Goal: Use online tool/utility: Utilize a website feature to perform a specific function

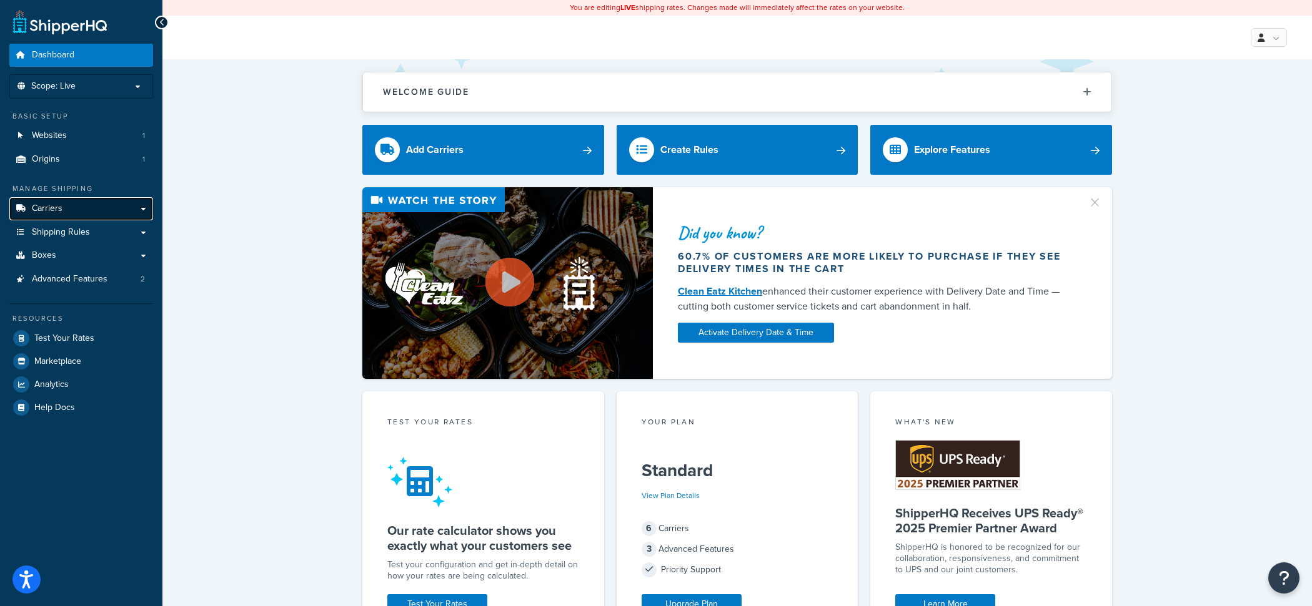
click at [81, 219] on link "Carriers" at bounding box center [81, 208] width 144 height 23
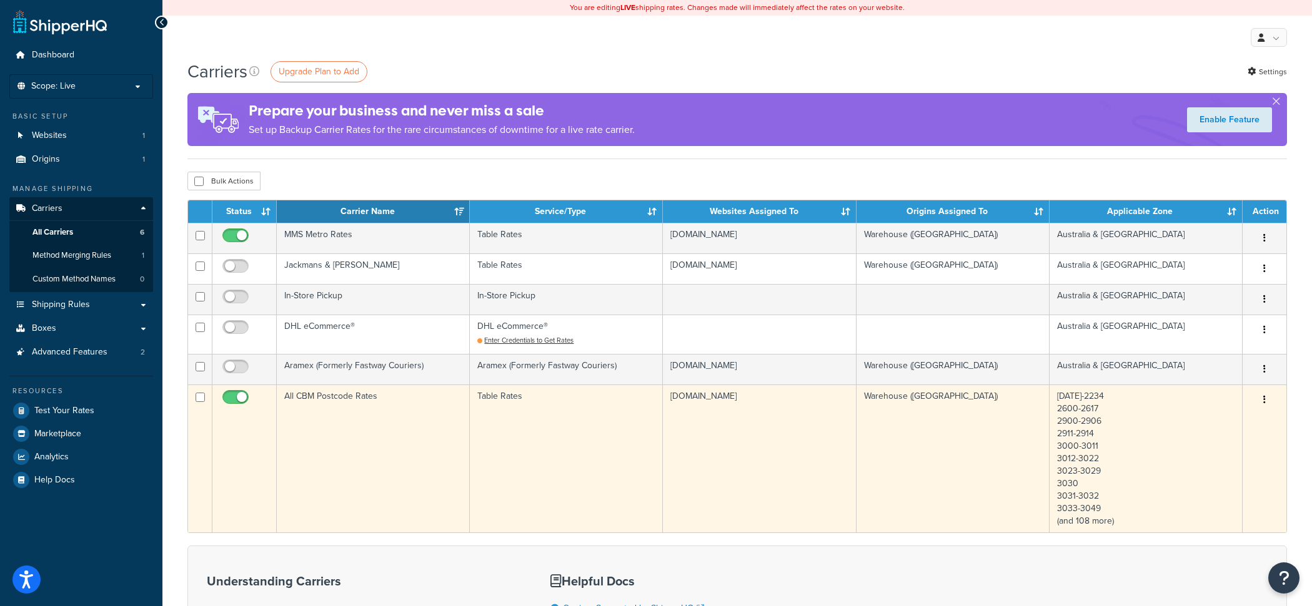
click at [457, 442] on td "All CBM Postcode Rates" at bounding box center [373, 459] width 193 height 148
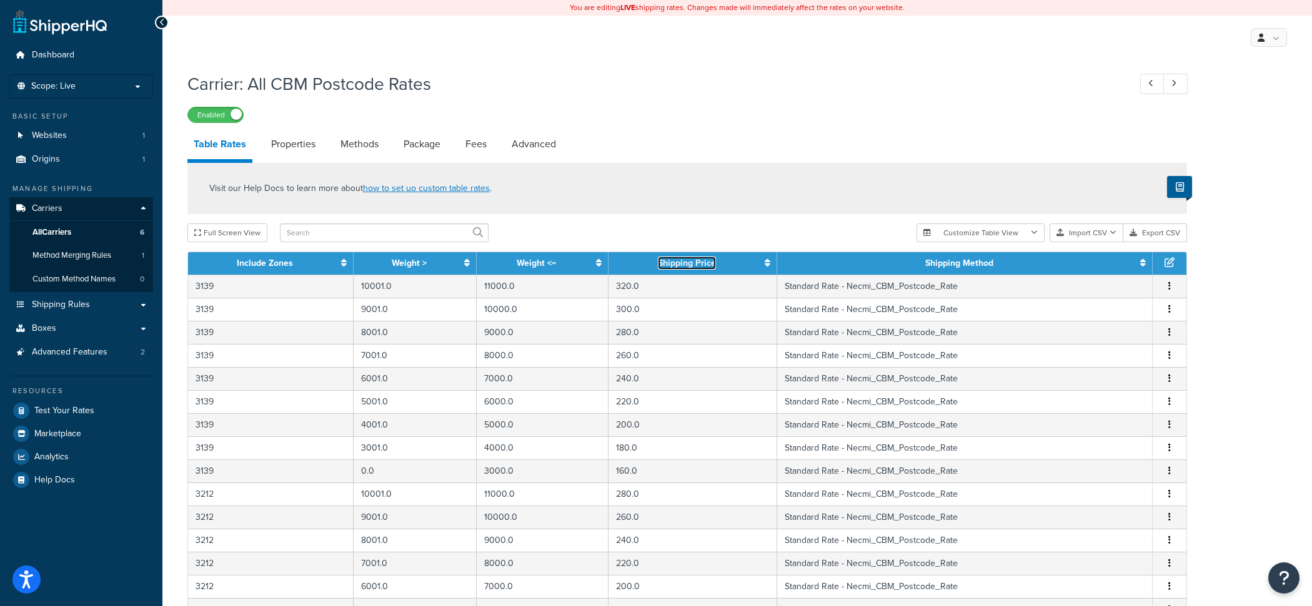
click at [764, 267] on icon at bounding box center [767, 263] width 6 height 9
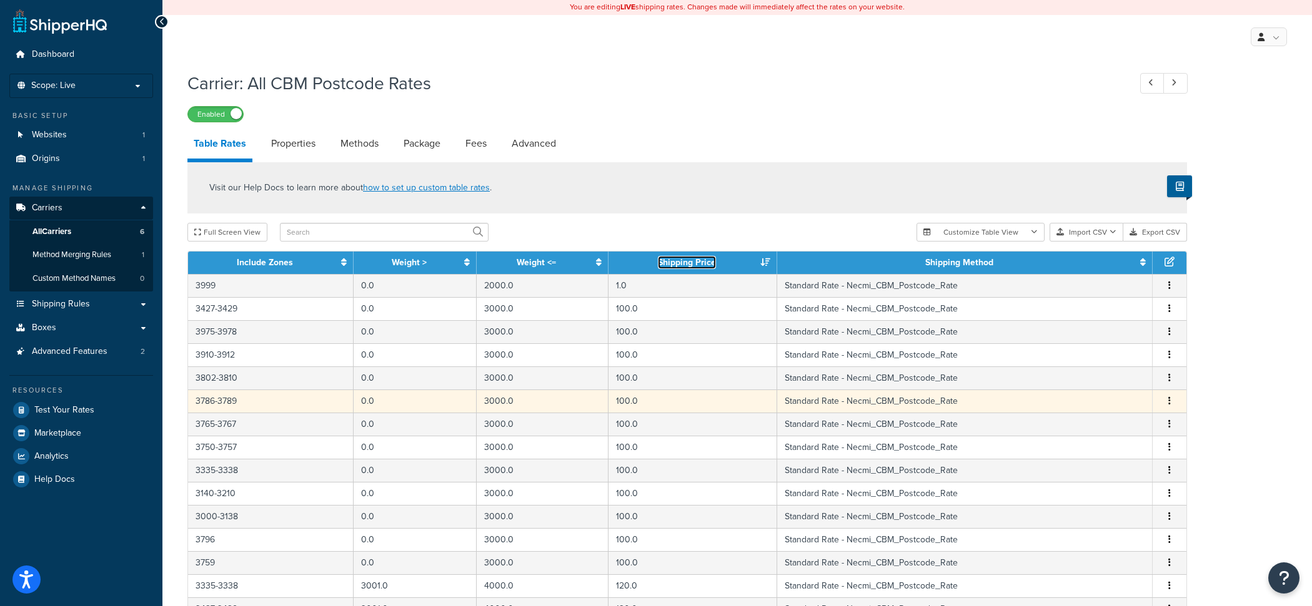
scroll to position [433, 0]
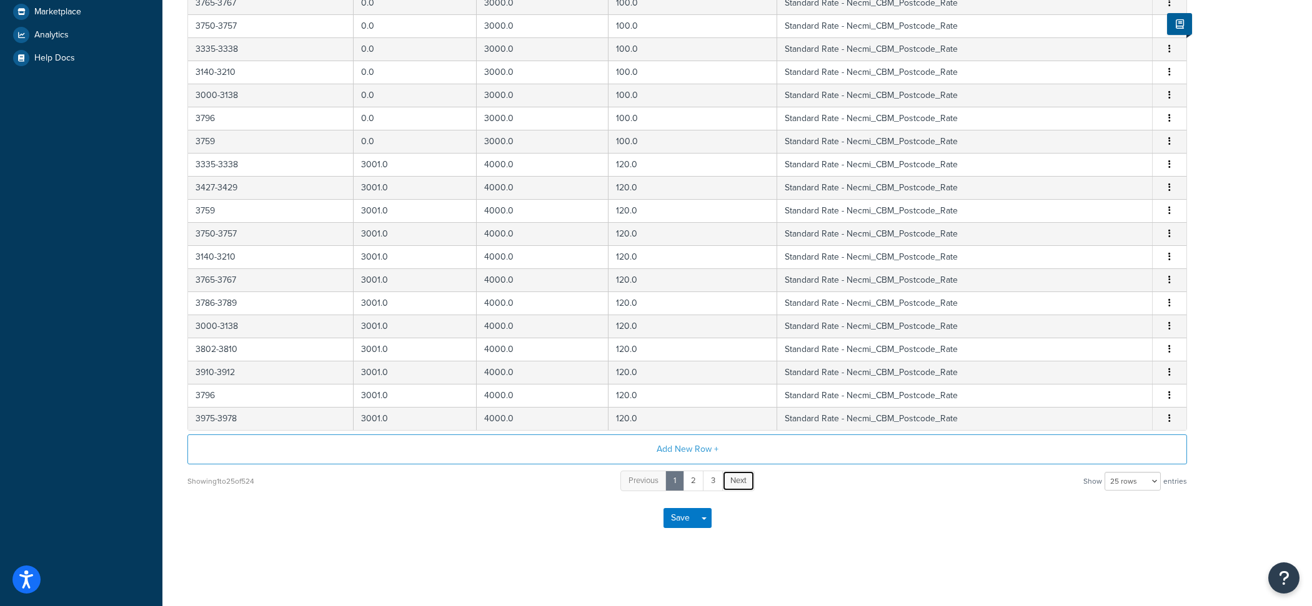
click at [732, 476] on link "Next" at bounding box center [738, 481] width 32 height 21
click at [755, 491] on link "Next" at bounding box center [748, 481] width 32 height 21
click at [758, 485] on span "Next" at bounding box center [758, 481] width 16 height 12
click at [758, 485] on span "Next" at bounding box center [759, 481] width 16 height 12
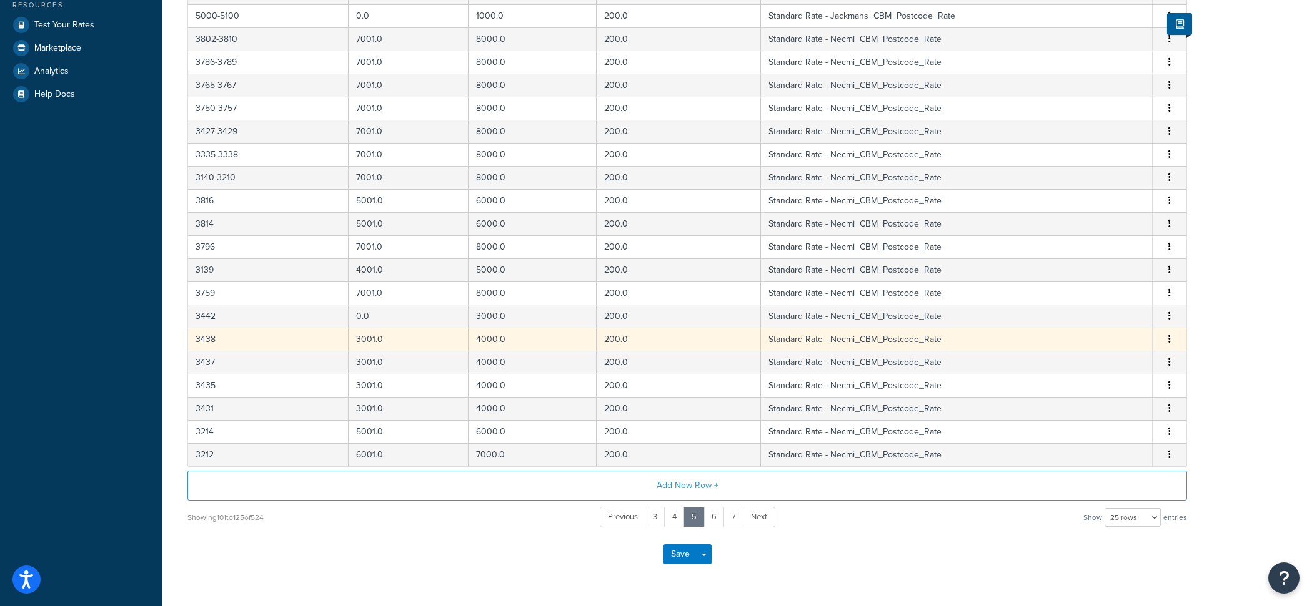
scroll to position [373, 0]
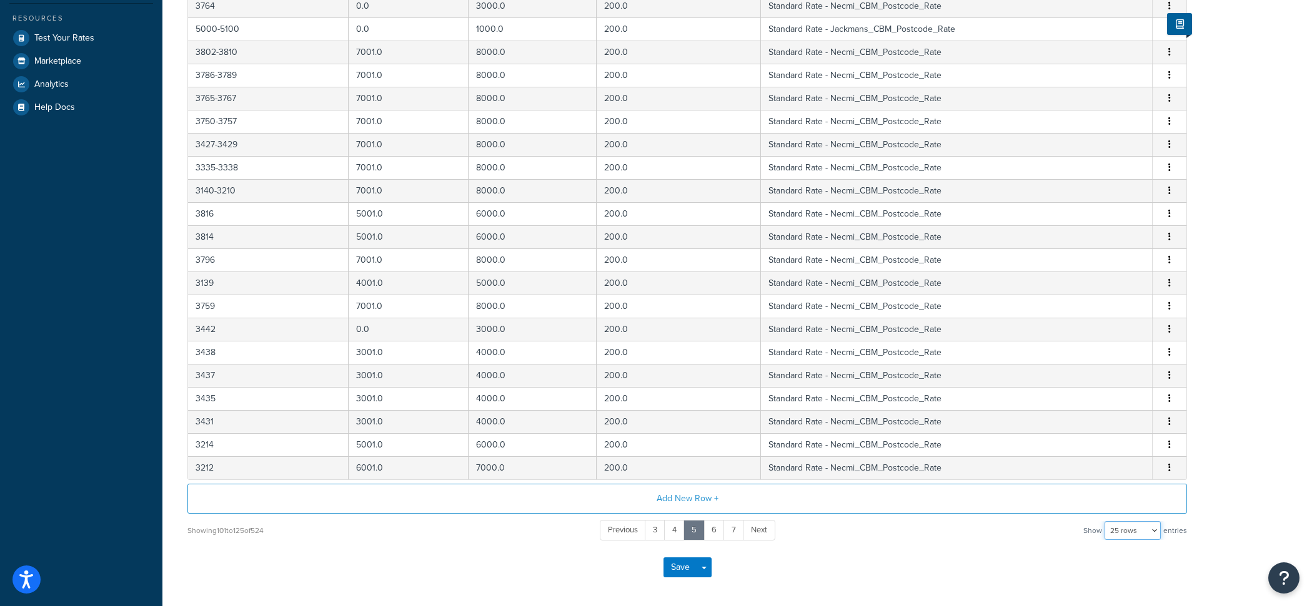
select select "50"
click option "50 rows" at bounding box center [0, 0] width 0 height 0
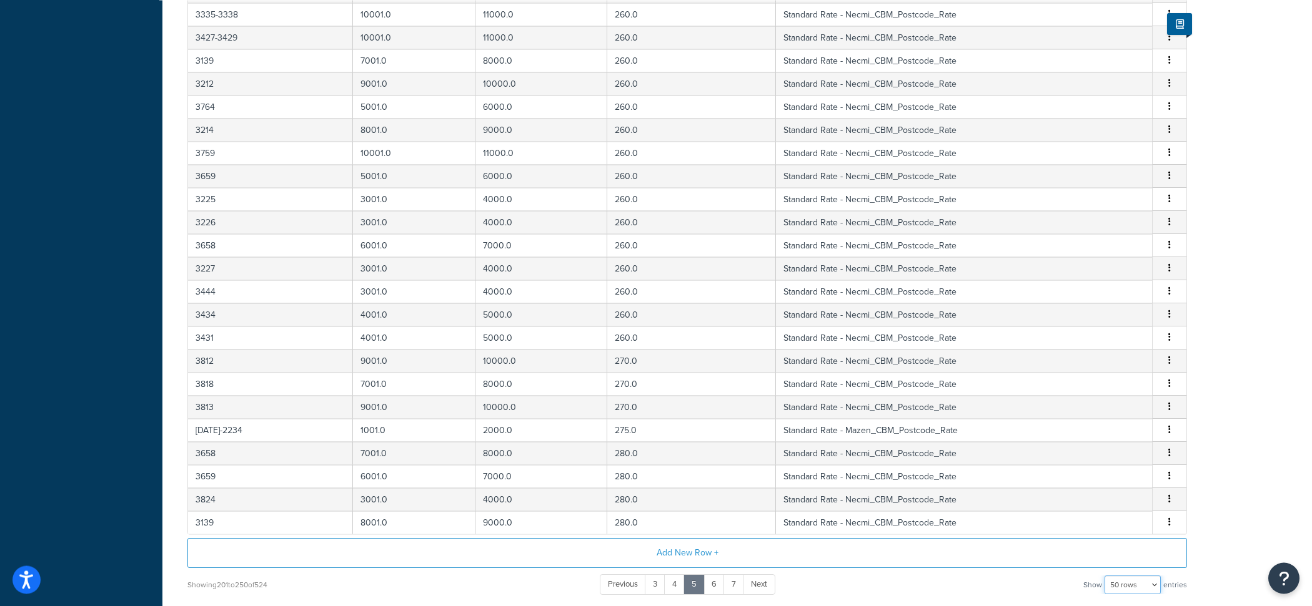
scroll to position [1018, 0]
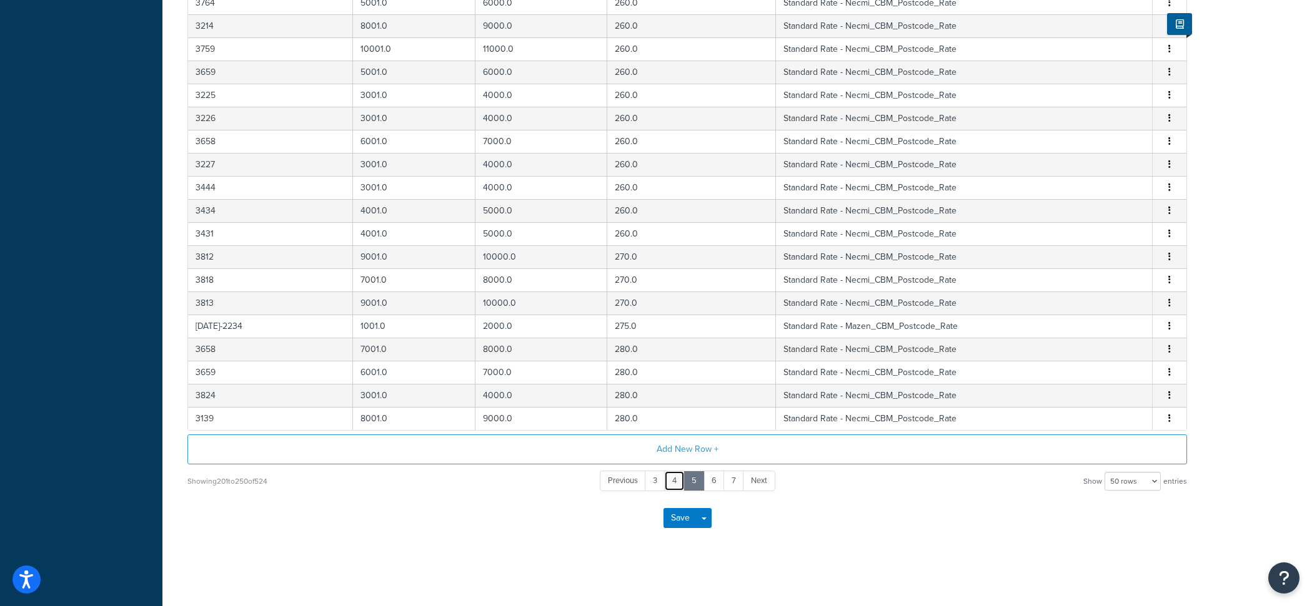
click at [675, 487] on link "4" at bounding box center [674, 481] width 21 height 21
click at [674, 483] on link "3" at bounding box center [675, 481] width 21 height 21
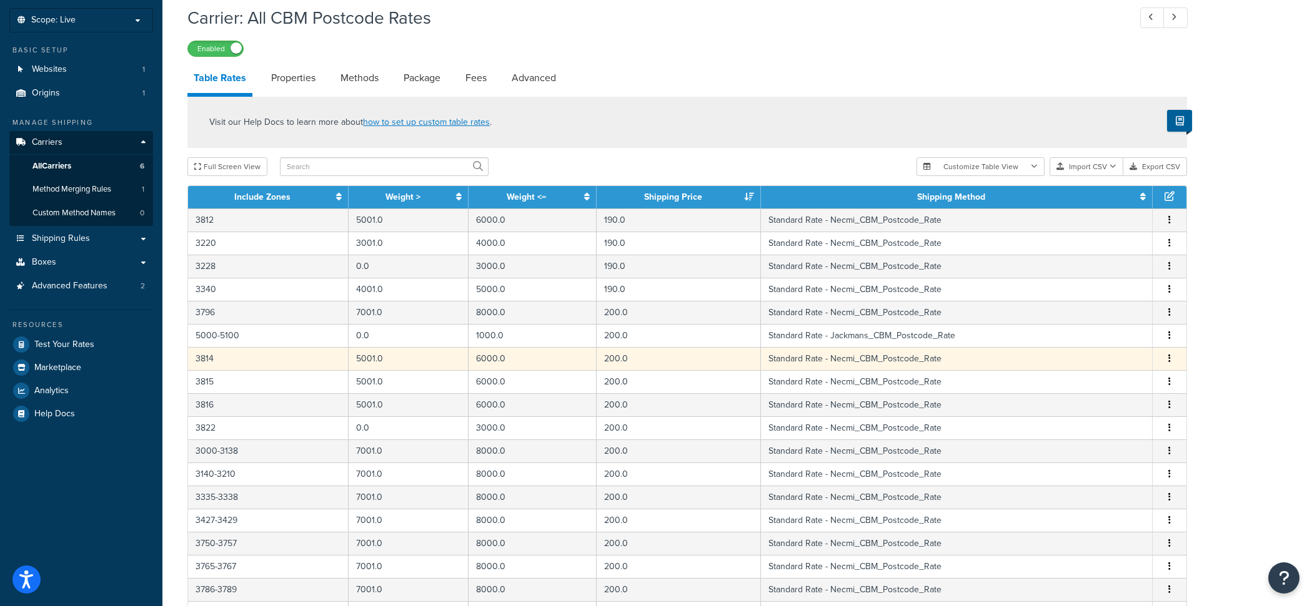
scroll to position [72, 0]
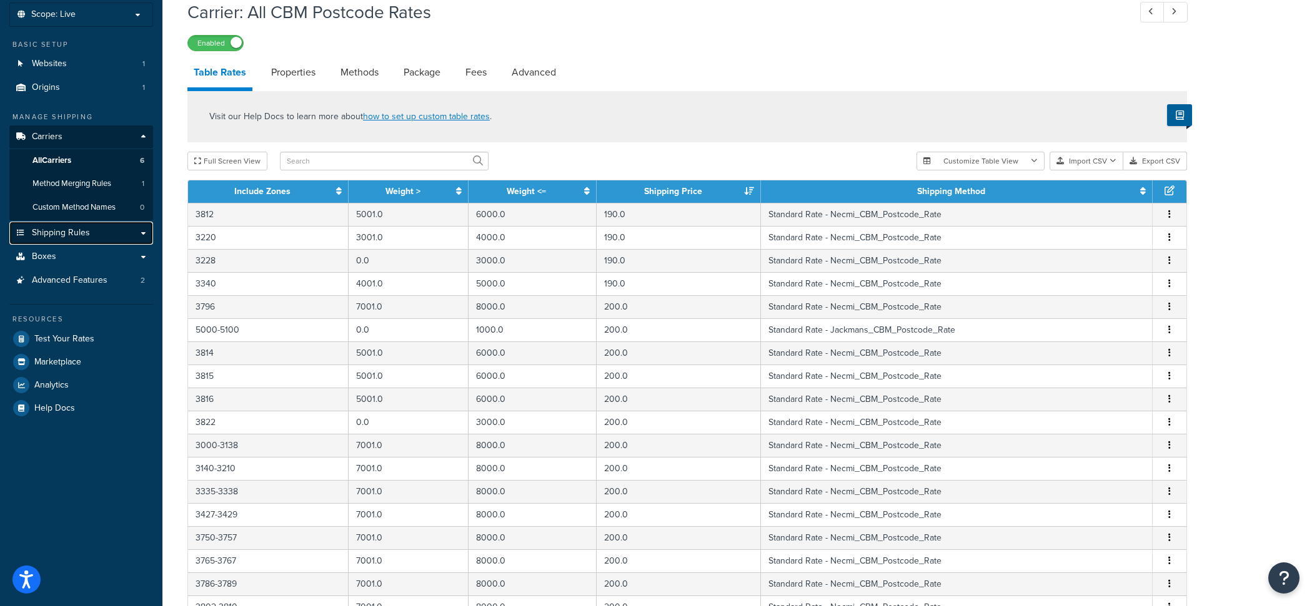
click at [106, 241] on link "Shipping Rules" at bounding box center [81, 233] width 144 height 23
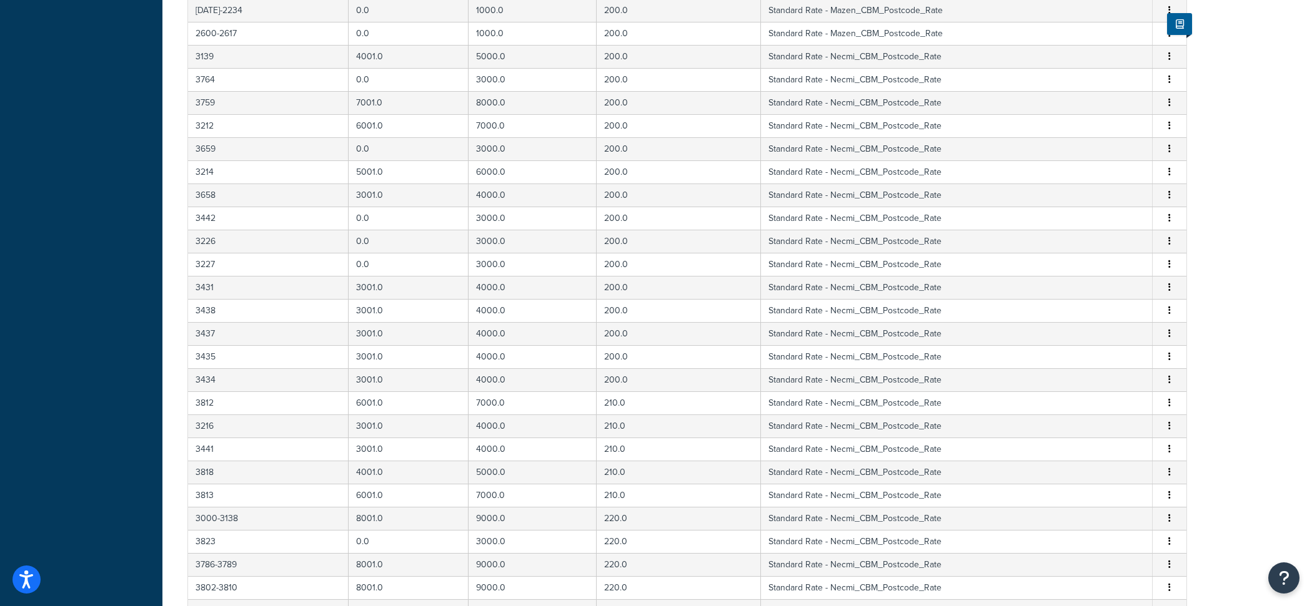
scroll to position [0, 0]
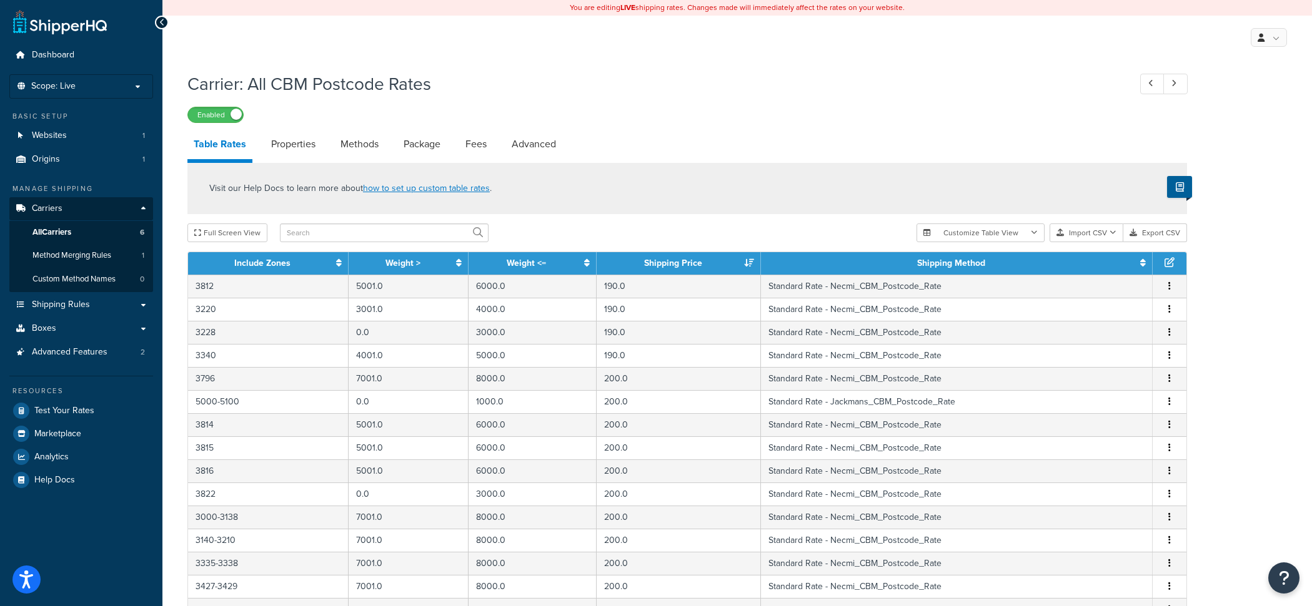
click at [275, 165] on div "Visit our Help Docs to learn more about how to set up custom table rates ." at bounding box center [686, 188] width 999 height 51
click at [277, 155] on link "Properties" at bounding box center [293, 144] width 57 height 30
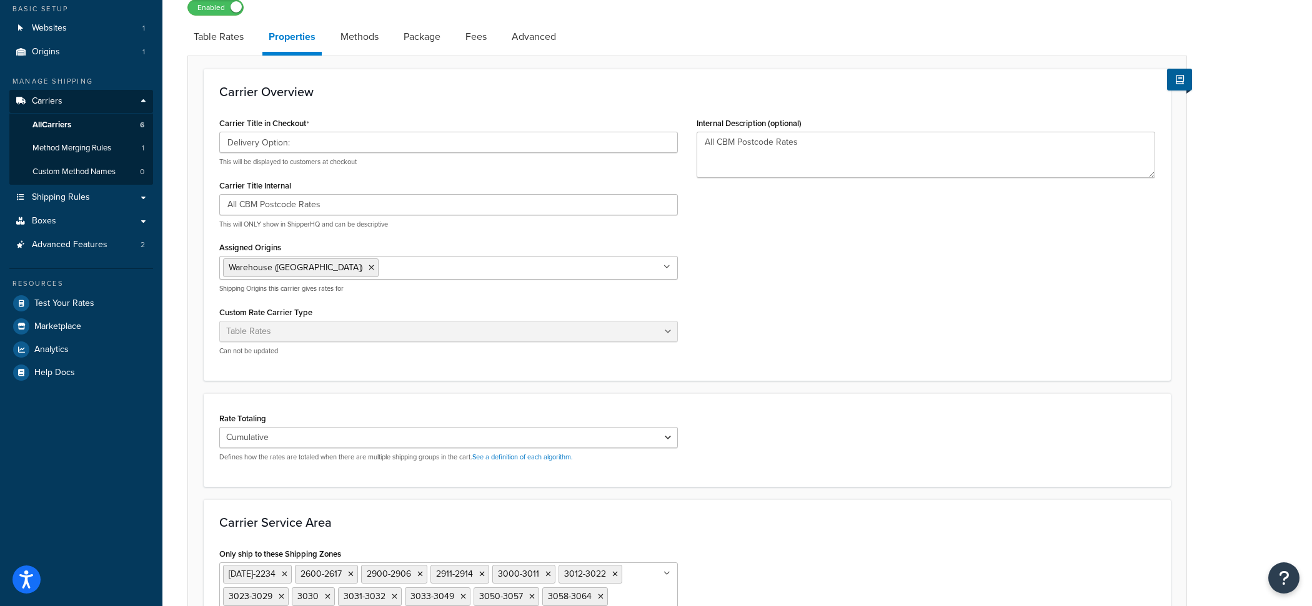
scroll to position [119, 0]
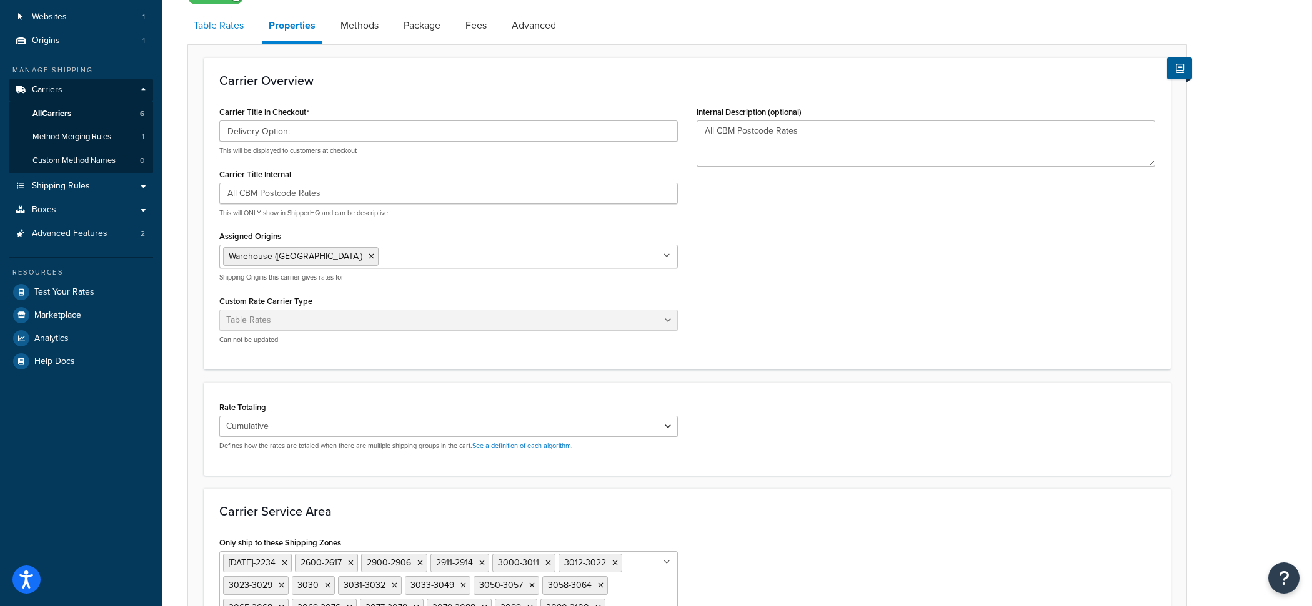
click at [230, 37] on link "Table Rates" at bounding box center [218, 26] width 62 height 30
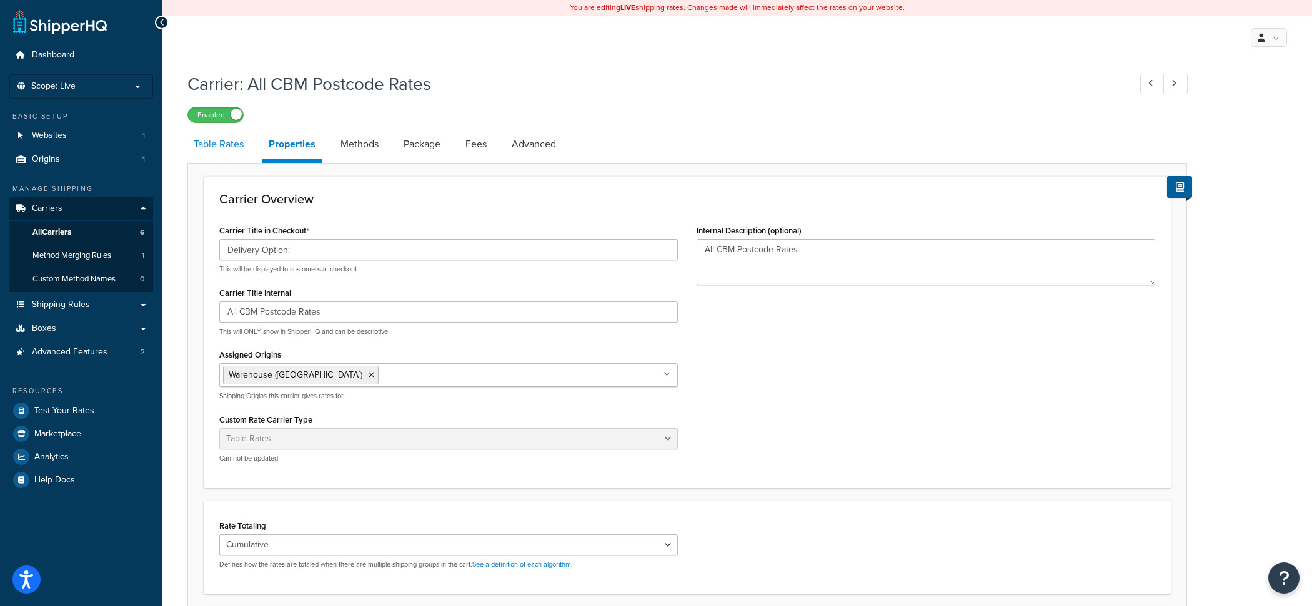
select select "25"
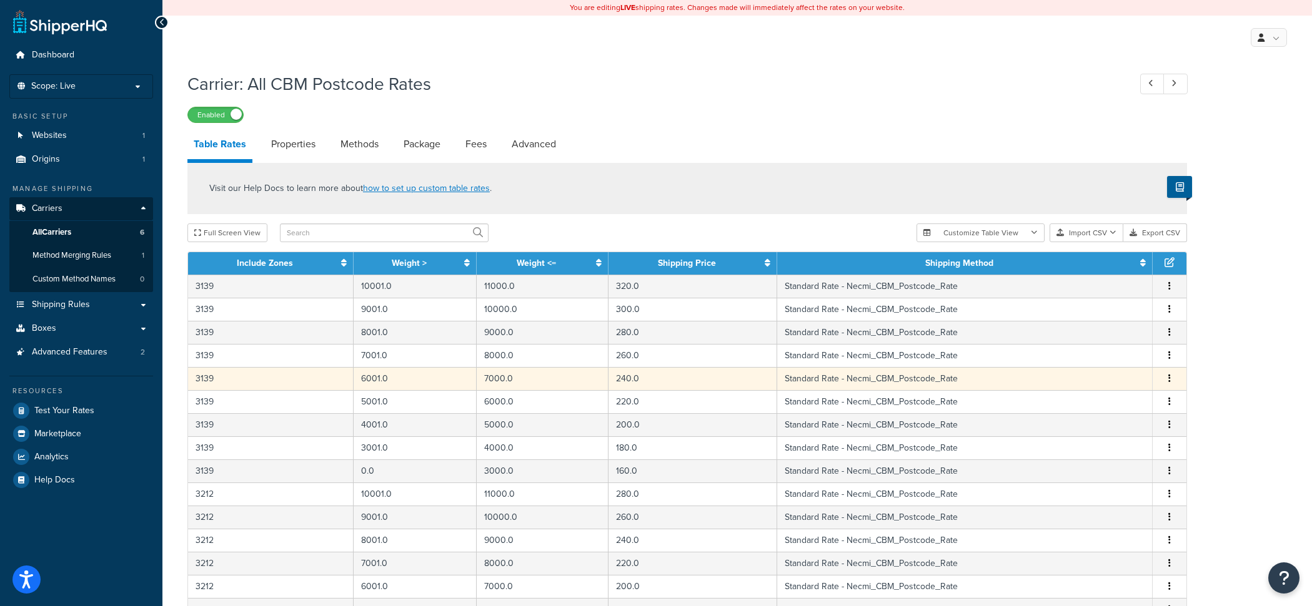
scroll to position [4, 0]
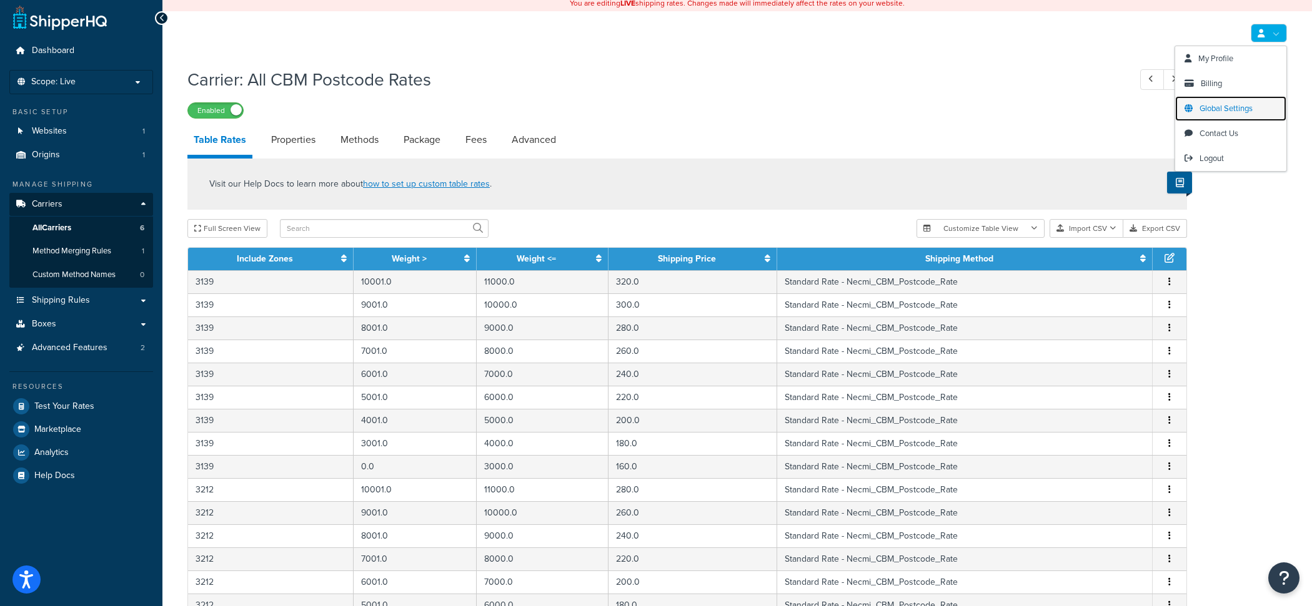
click at [1232, 114] on span "Global Settings" at bounding box center [1225, 108] width 53 height 12
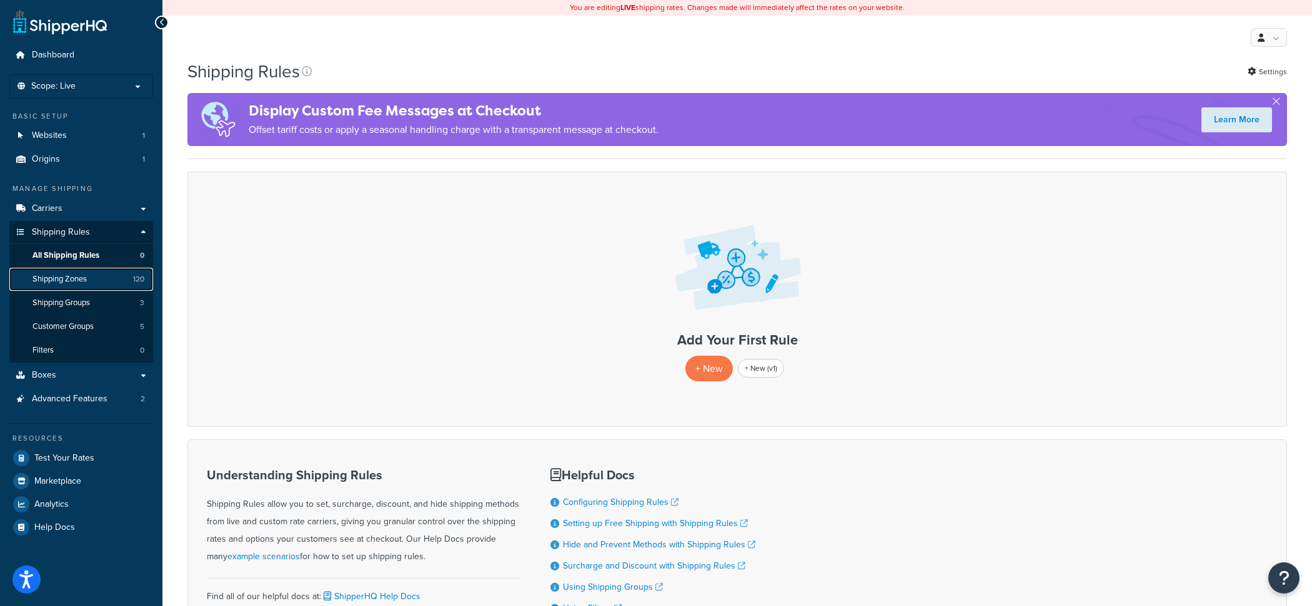
click at [120, 288] on link "Shipping Zones 120" at bounding box center [81, 279] width 144 height 23
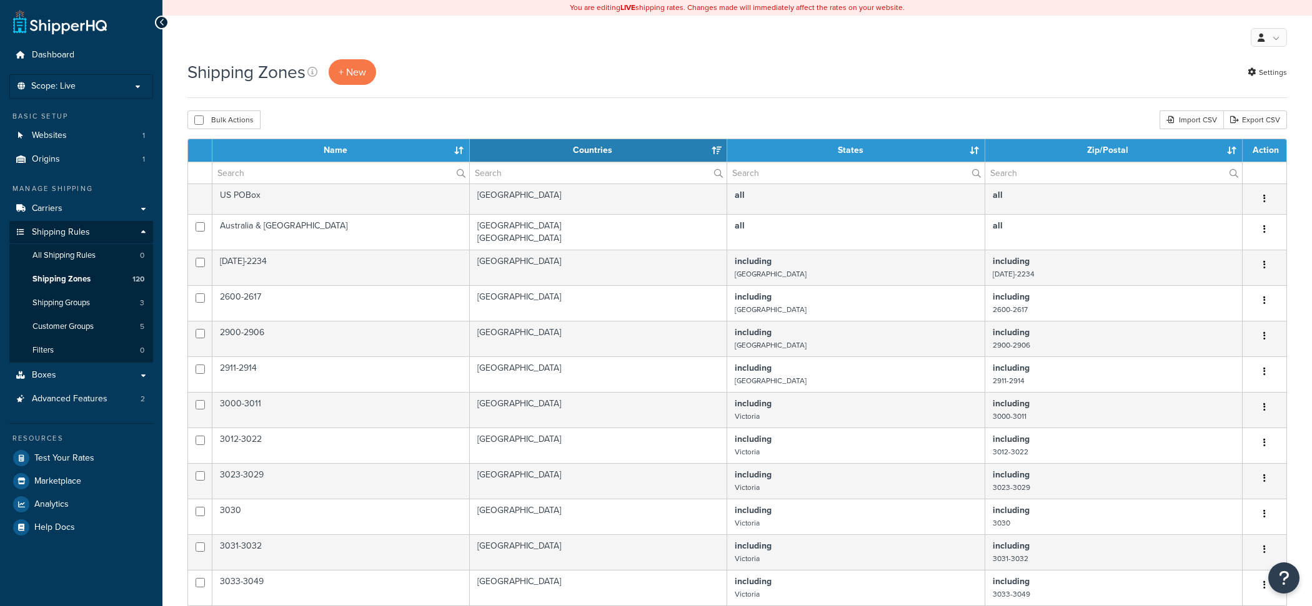
select select "15"
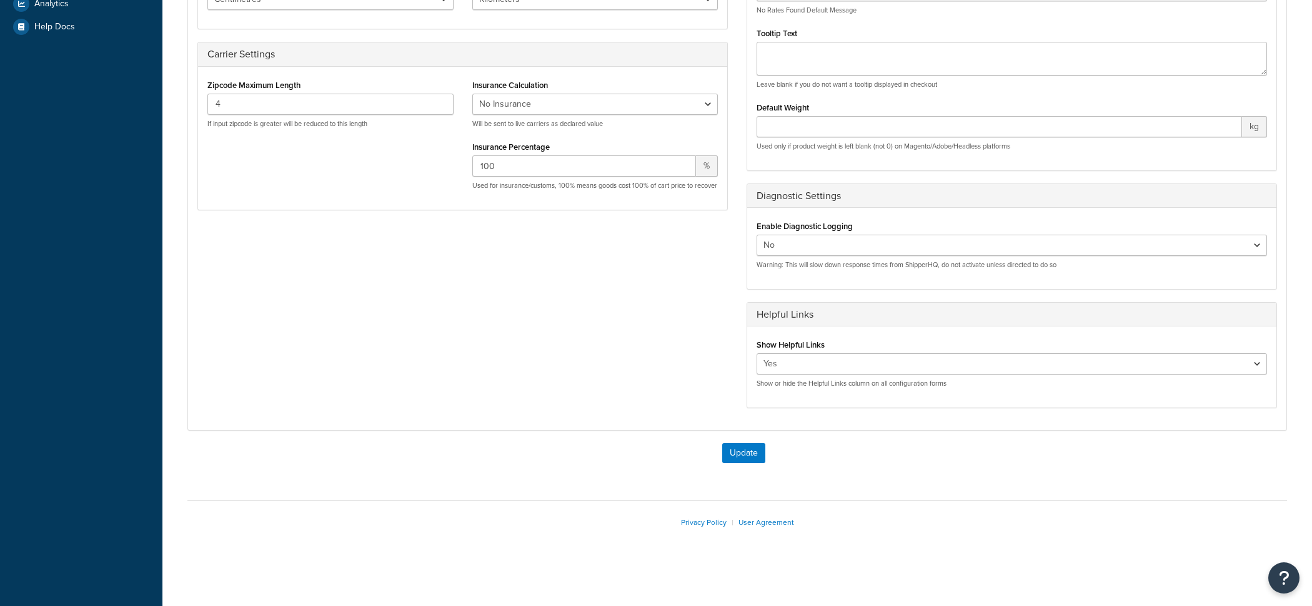
scroll to position [388, 0]
select select "true"
click option "Yes" at bounding box center [0, 0] width 0 height 0
click at [733, 462] on button "Update" at bounding box center [743, 453] width 43 height 20
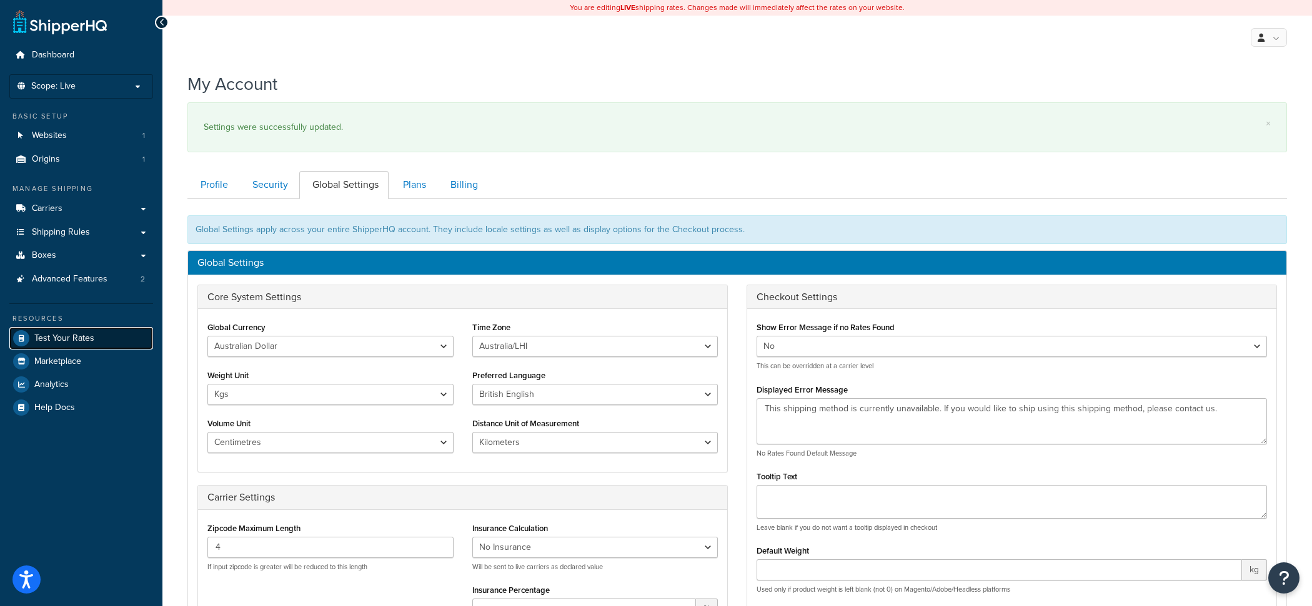
click at [88, 331] on link "Test Your Rates" at bounding box center [81, 338] width 144 height 22
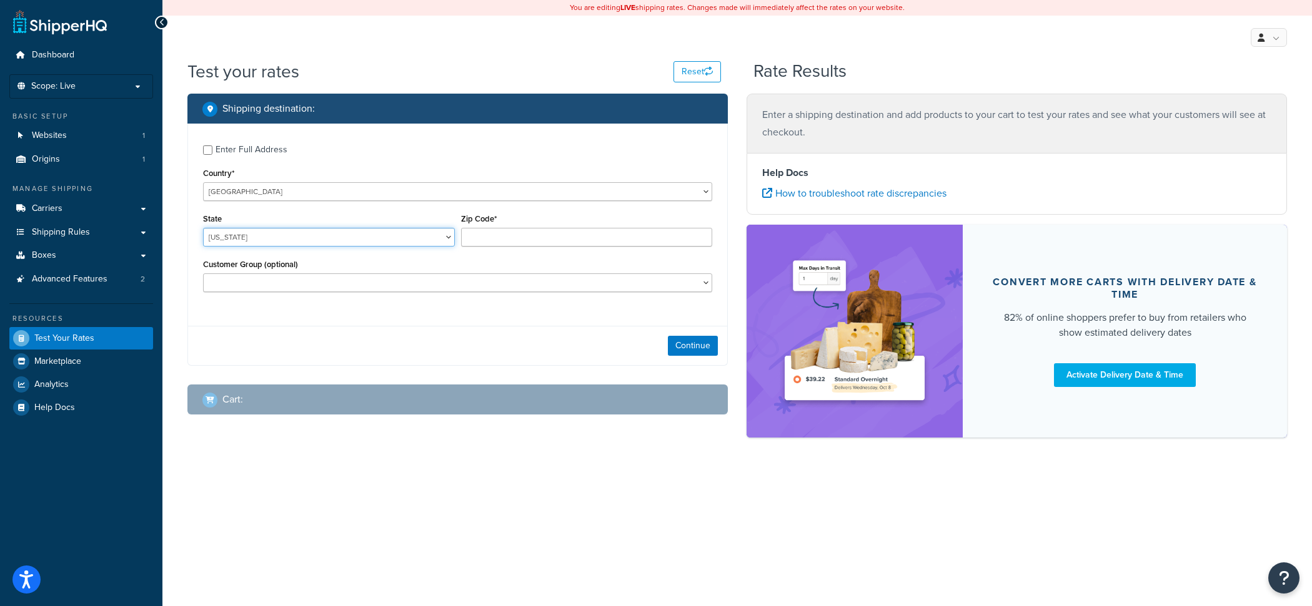
click at [203, 228] on select "Alabama Alaska American Samoa Arizona Arkansas Armed Forces Americas Armed Forc…" at bounding box center [329, 237] width 252 height 19
click at [203, 182] on select "United States United Kingdom Afghanistan Åland Islands Albania Algeria American…" at bounding box center [457, 191] width 509 height 19
select select "AU"
click option "Australia" at bounding box center [0, 0] width 0 height 0
select select "WA"
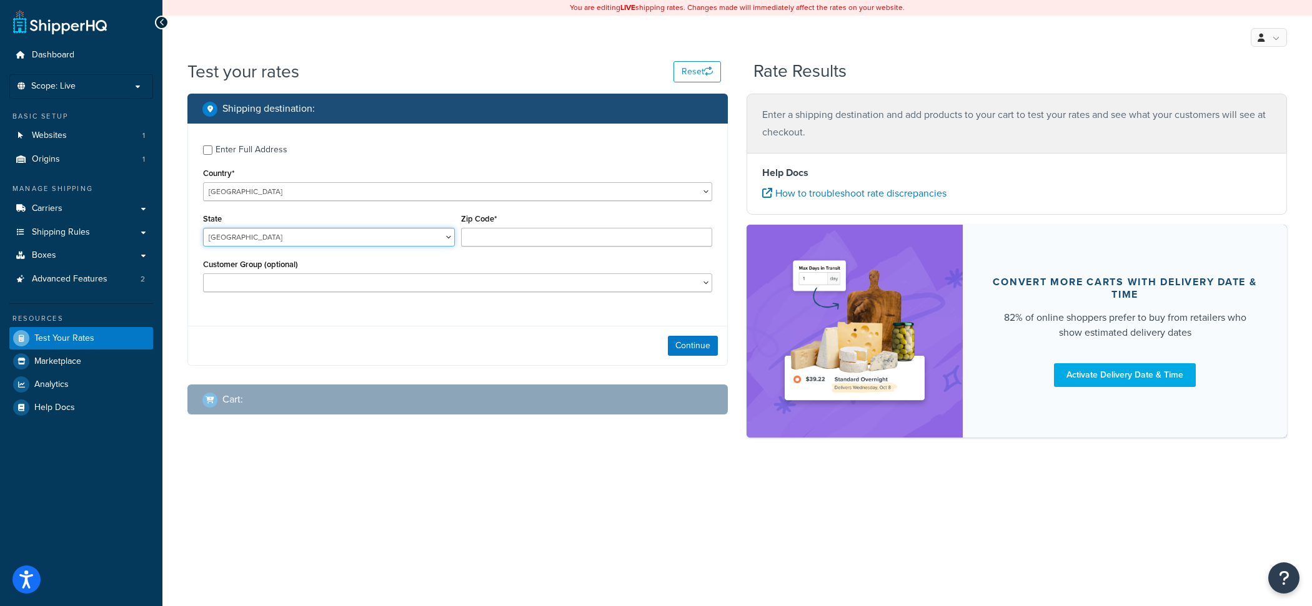
click option "Western Australia" at bounding box center [0, 0] width 0 height 0
drag, startPoint x: 538, startPoint y: 219, endPoint x: 537, endPoint y: 234, distance: 15.0
click at [538, 219] on div "Zip Code*" at bounding box center [587, 228] width 252 height 36
click at [537, 236] on input "Zip Code*" at bounding box center [587, 237] width 252 height 19
paste input "6001"
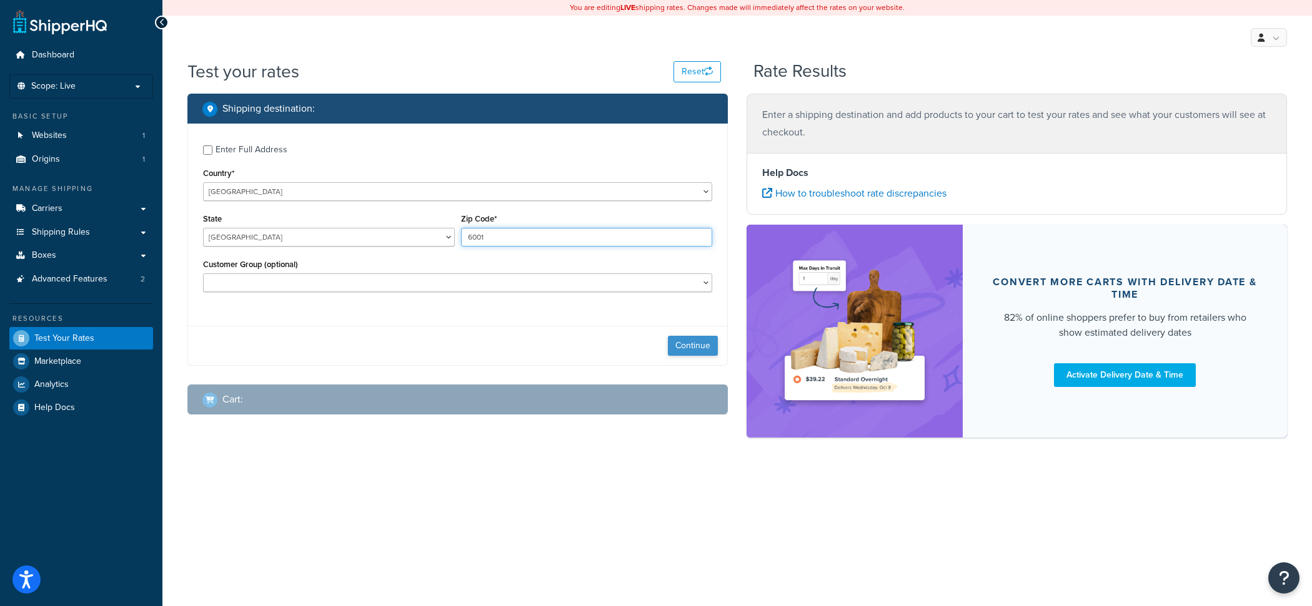
type input "6001"
click at [690, 344] on button "Continue" at bounding box center [693, 346] width 50 height 20
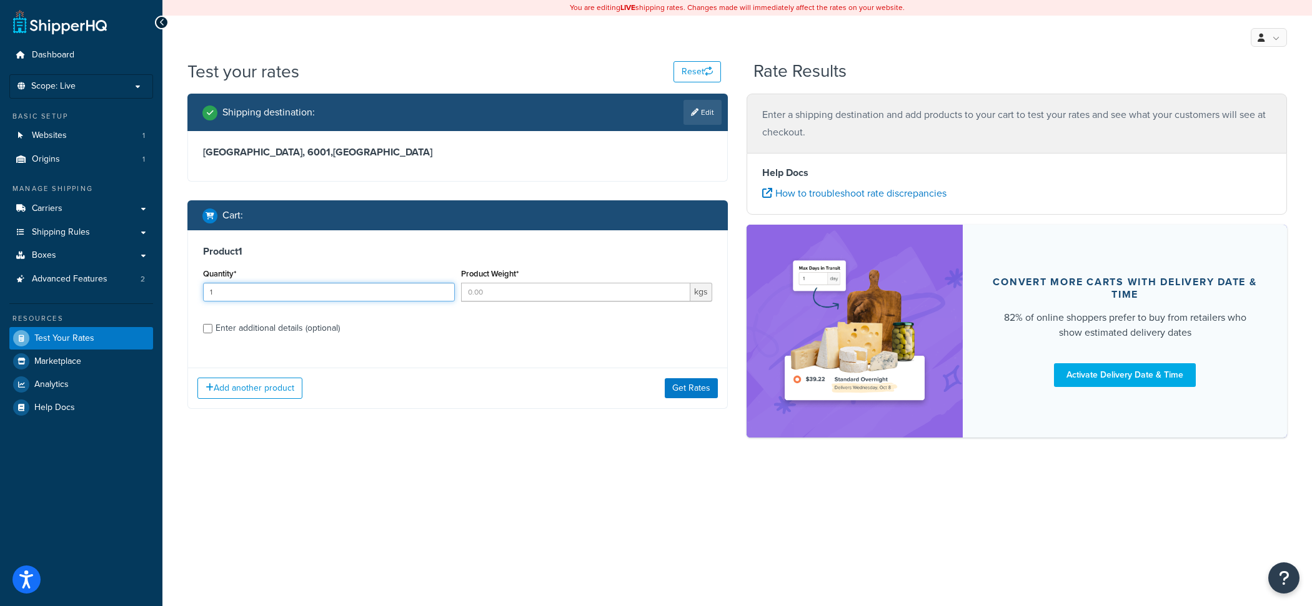
click at [382, 292] on input "1" at bounding box center [329, 292] width 252 height 19
type input "1"
type input "0.25"
click at [680, 393] on button "Get Rates" at bounding box center [691, 388] width 53 height 20
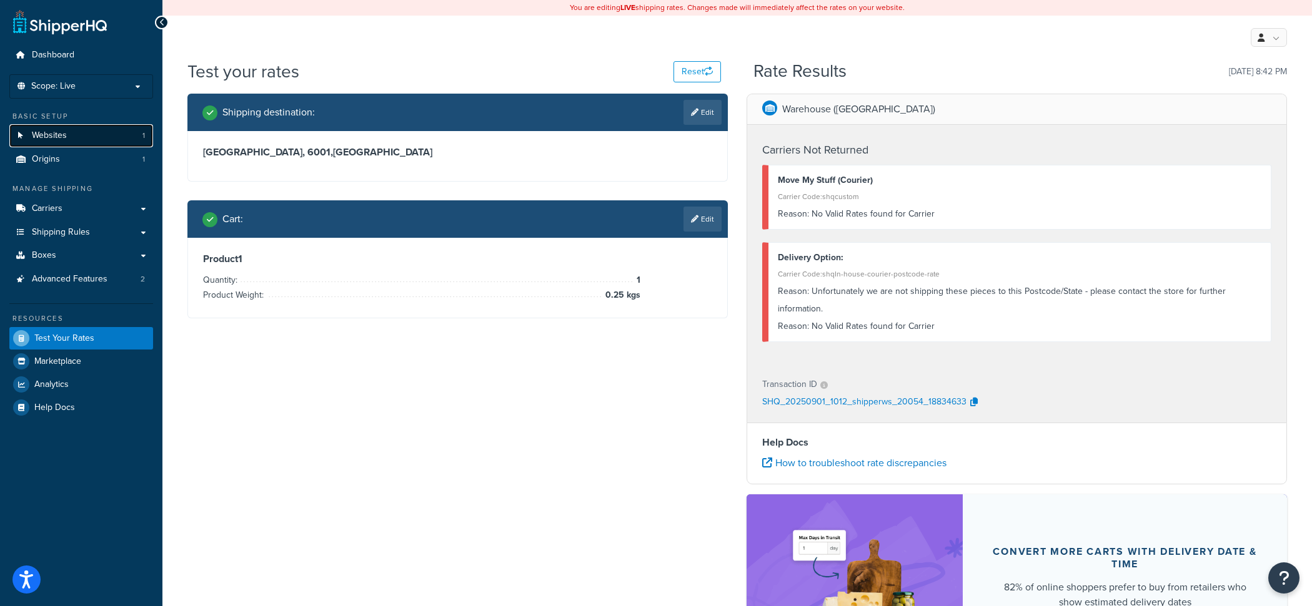
click at [99, 142] on link "Websites 1" at bounding box center [81, 135] width 144 height 23
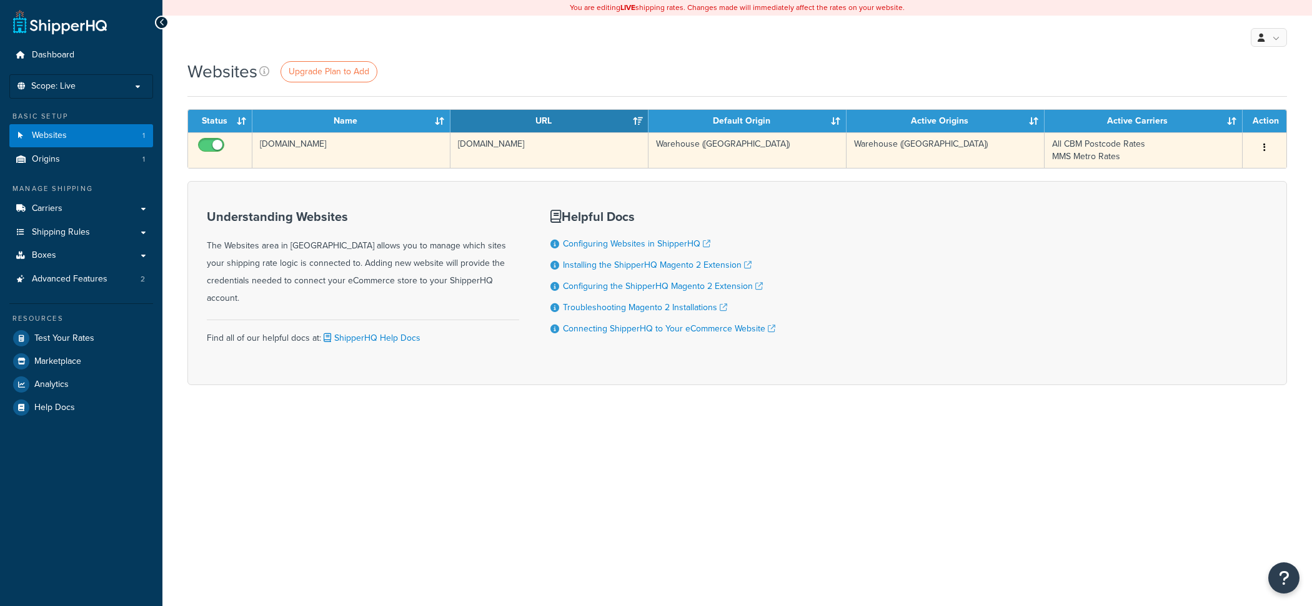
click at [402, 162] on td "[DOMAIN_NAME]" at bounding box center [351, 150] width 198 height 36
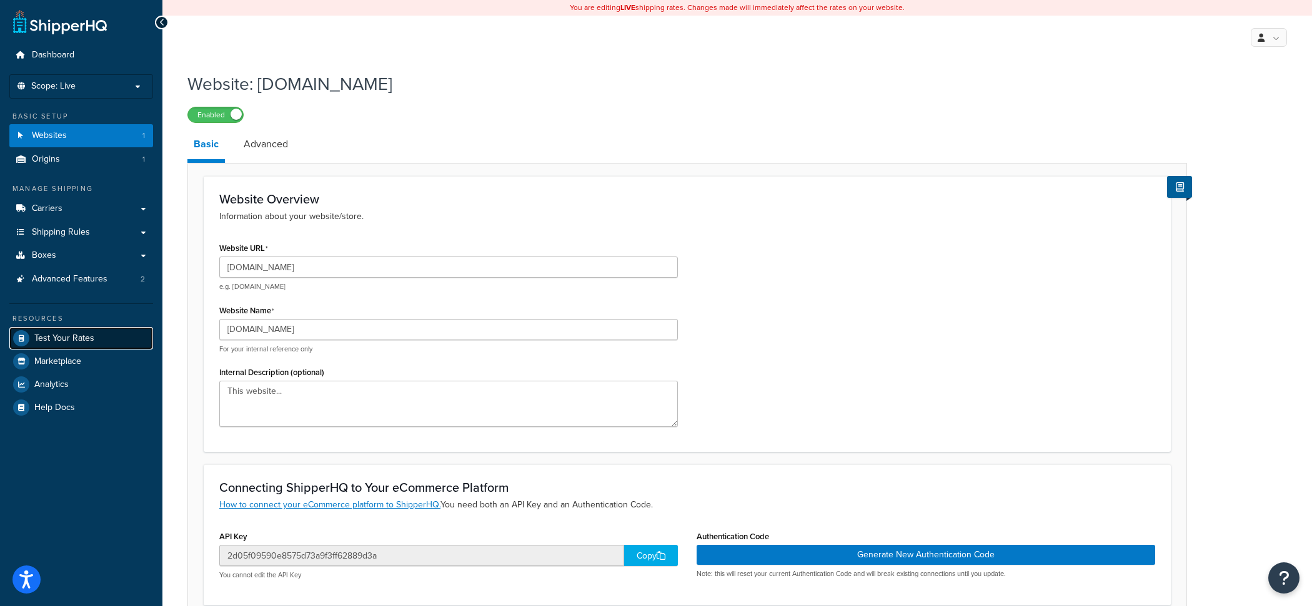
click at [112, 344] on link "Test Your Rates" at bounding box center [81, 338] width 144 height 22
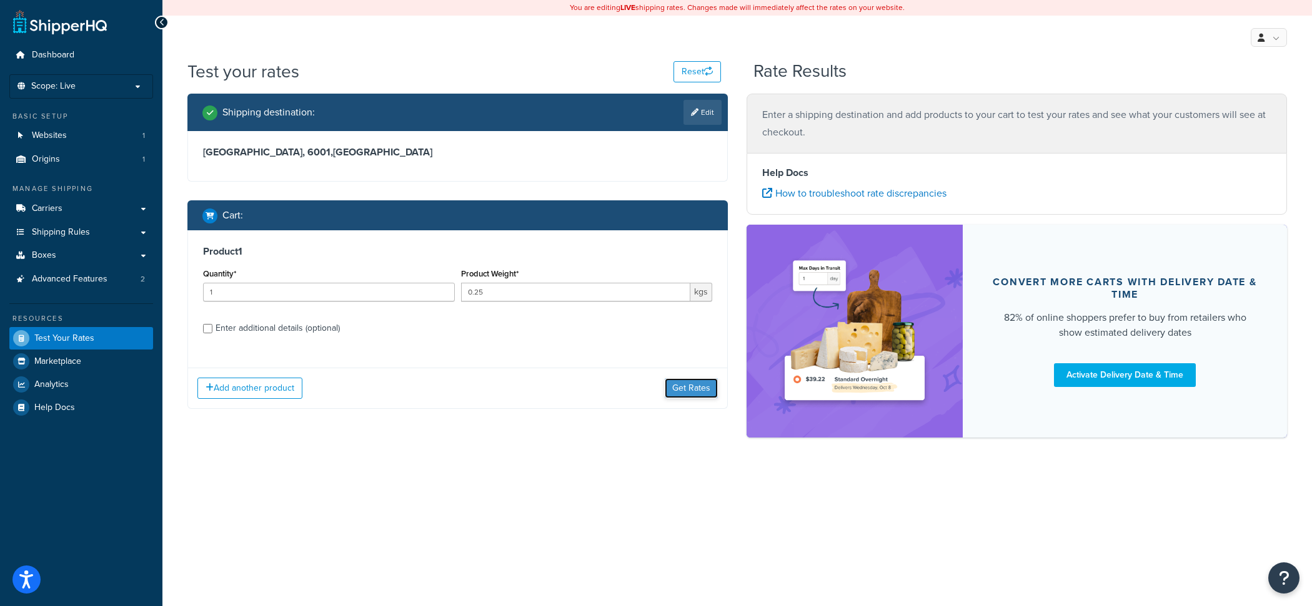
click at [685, 389] on button "Get Rates" at bounding box center [691, 388] width 53 height 20
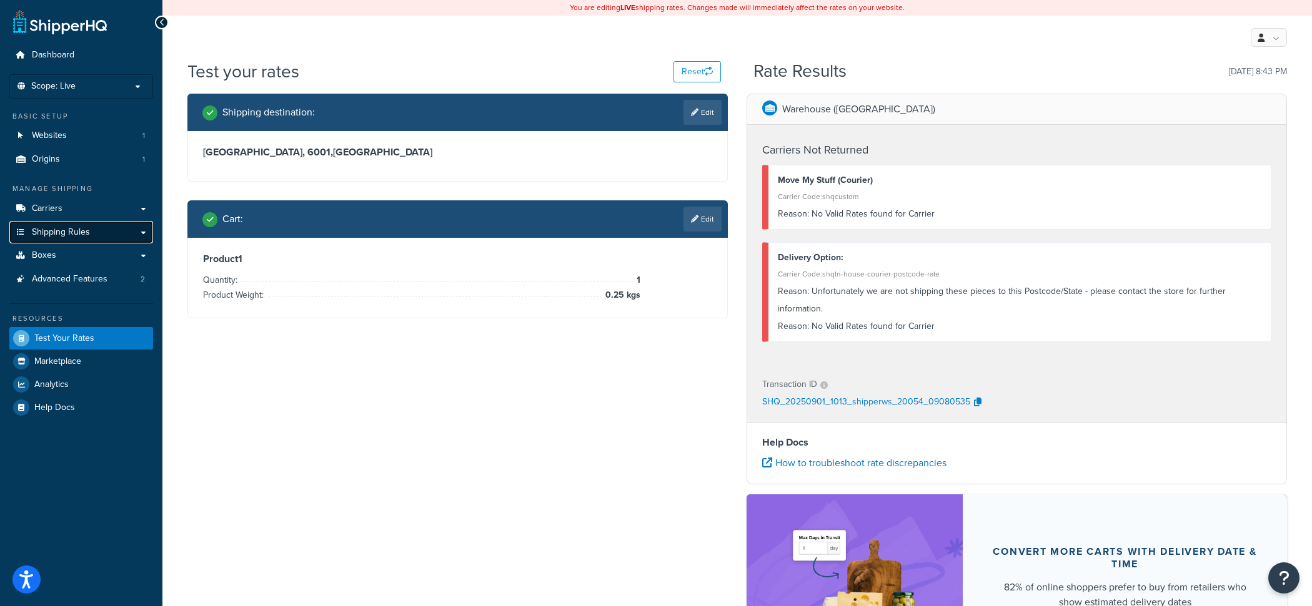
click at [111, 232] on link "Shipping Rules" at bounding box center [81, 232] width 144 height 23
